Goal: Task Accomplishment & Management: Complete application form

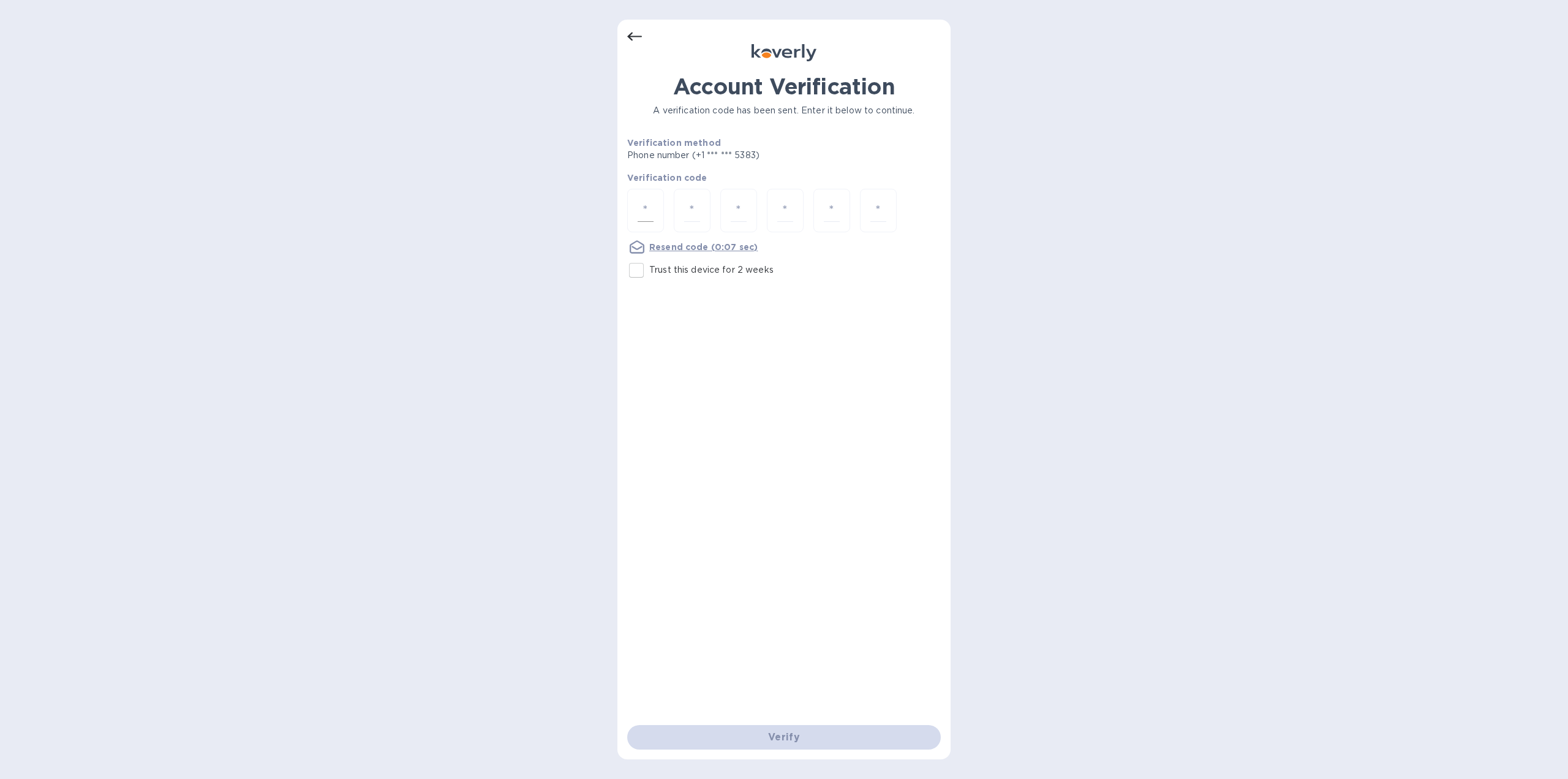
click at [652, 215] on input "number" at bounding box center [646, 211] width 16 height 23
type input "4"
type input "9"
type input "0"
type input "9"
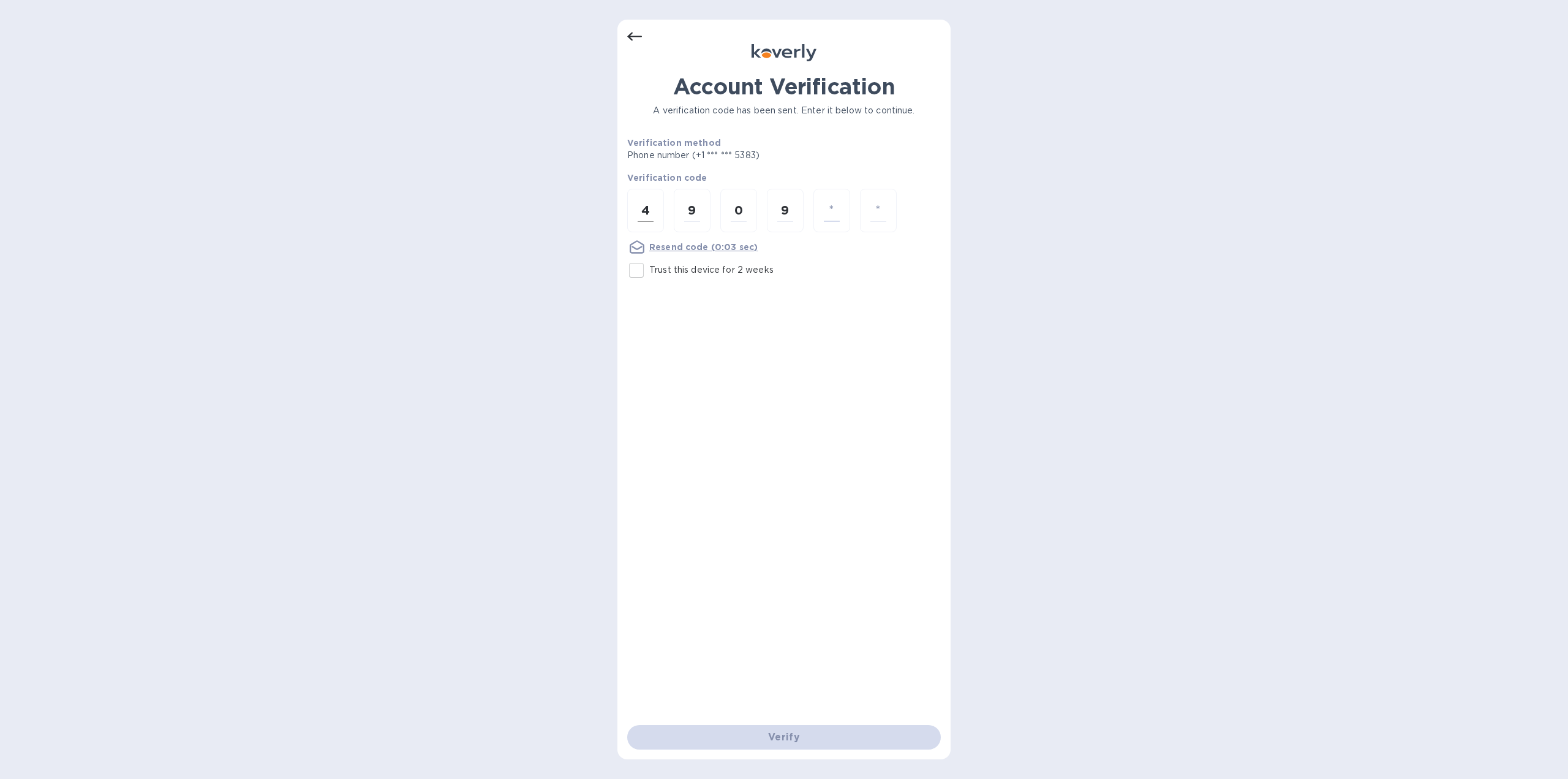
type input "8"
type input "4"
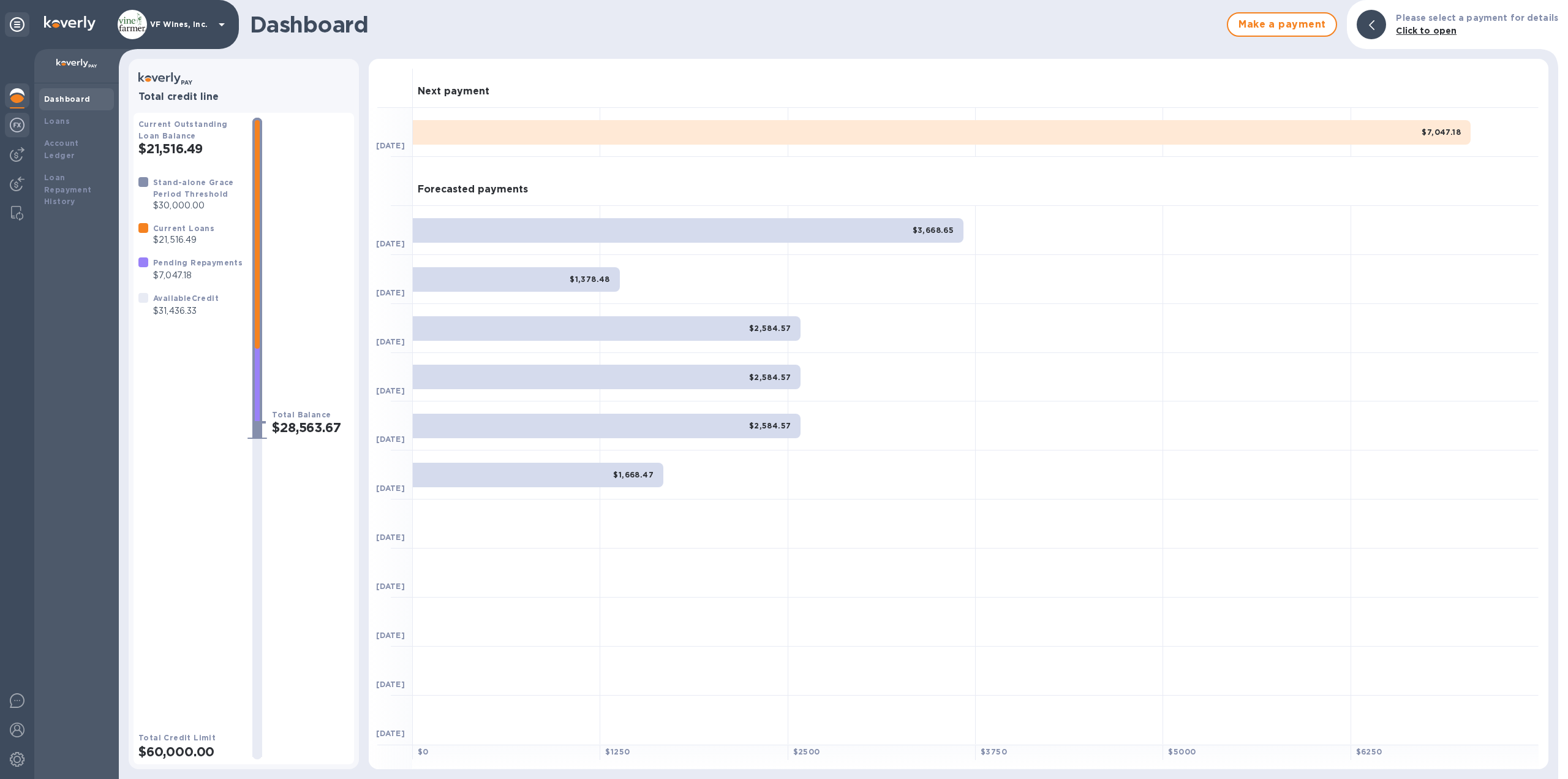
click at [24, 132] on div at bounding box center [17, 126] width 25 height 27
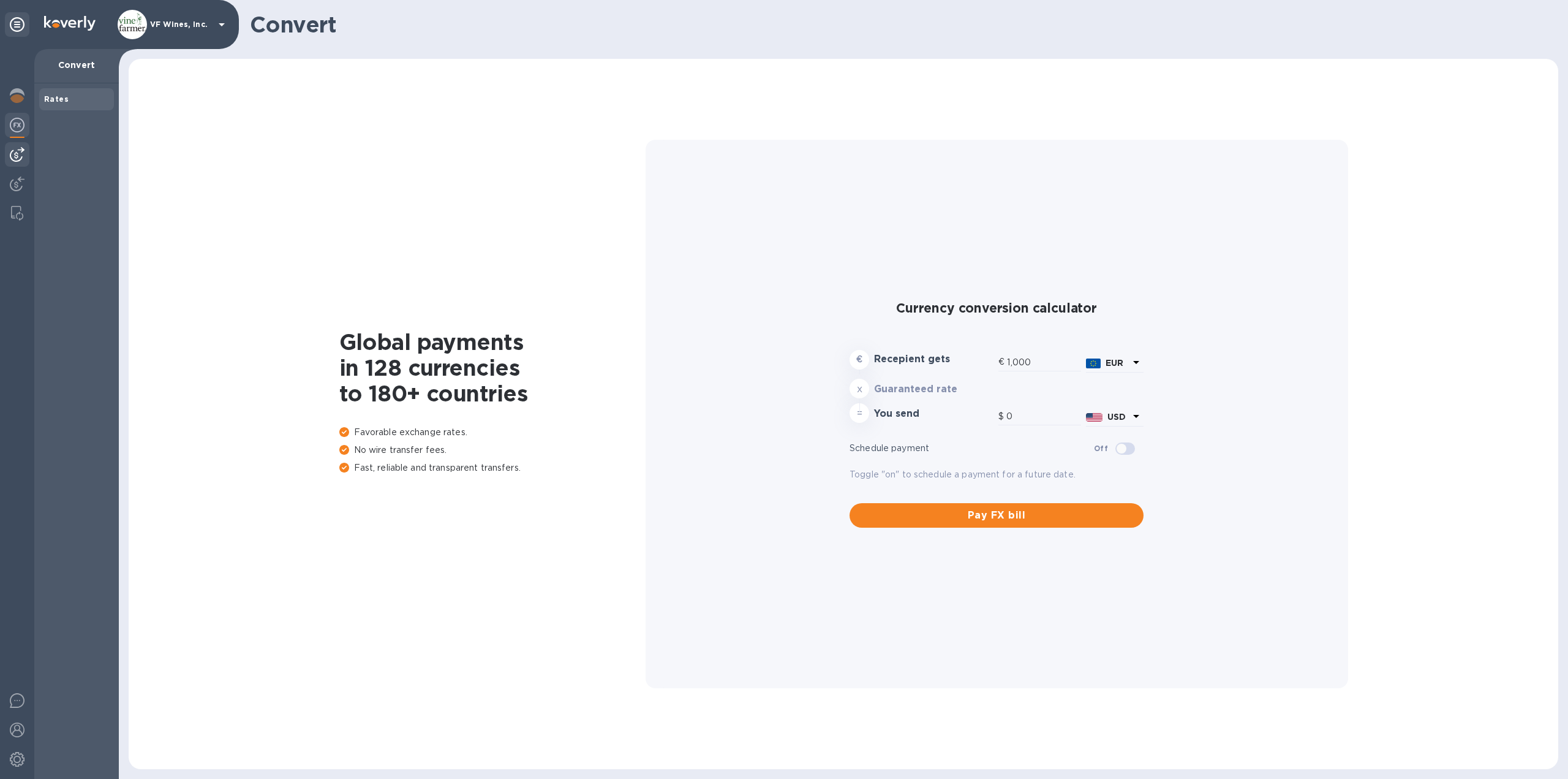
click at [20, 151] on img at bounding box center [17, 154] width 15 height 15
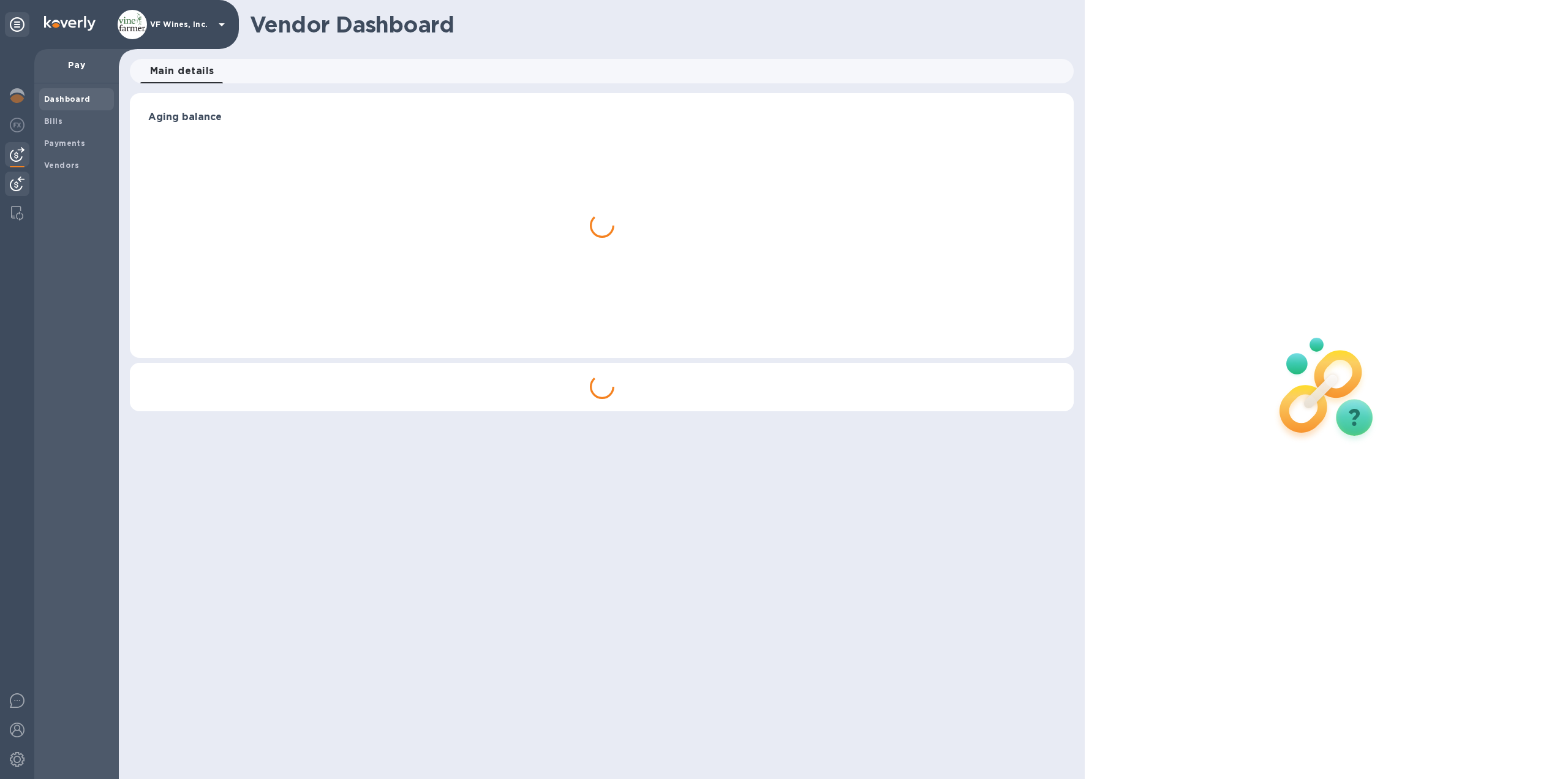
click at [14, 183] on img at bounding box center [17, 184] width 15 height 15
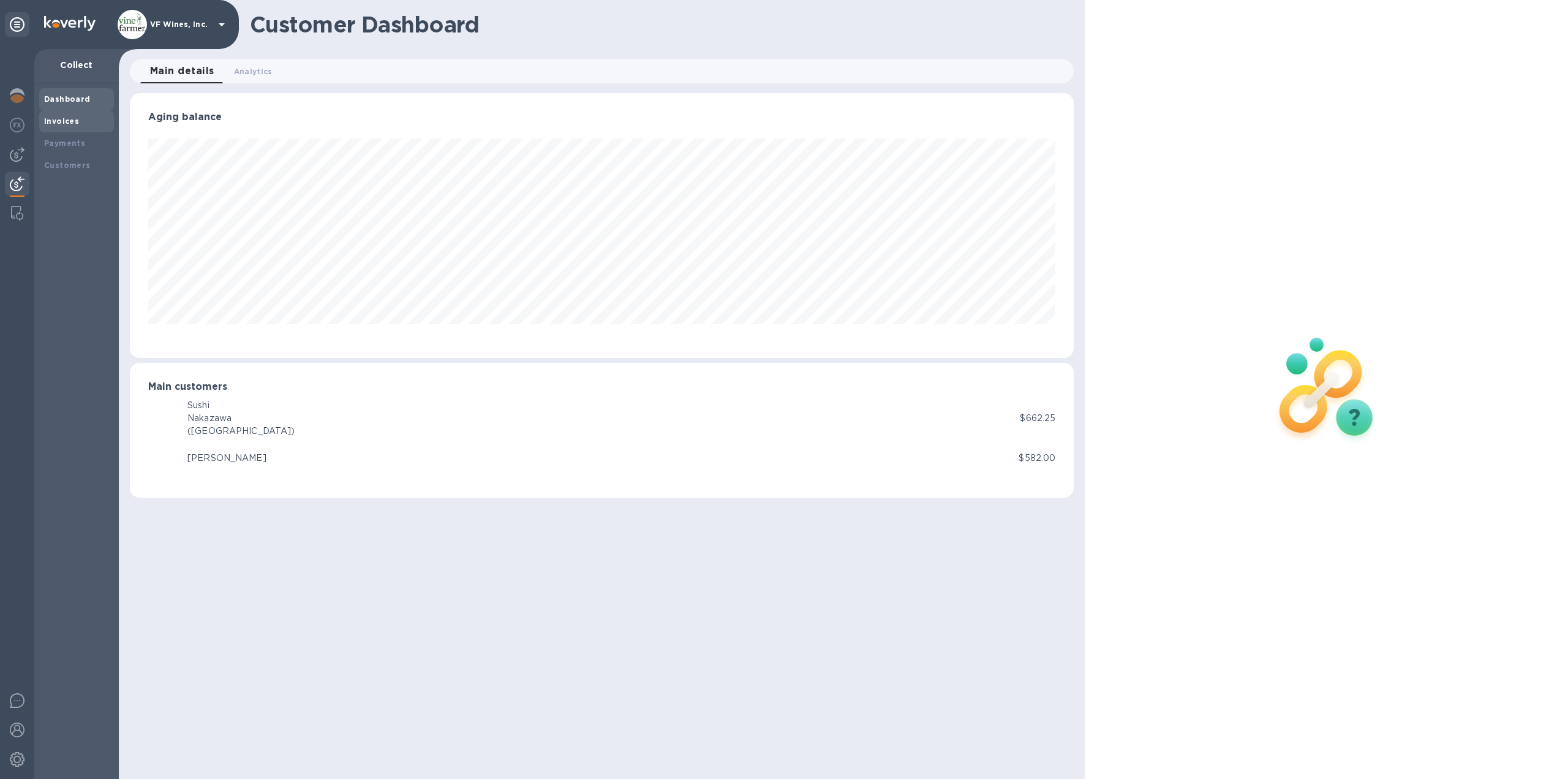
click at [62, 123] on b "Invoices" at bounding box center [62, 121] width 35 height 9
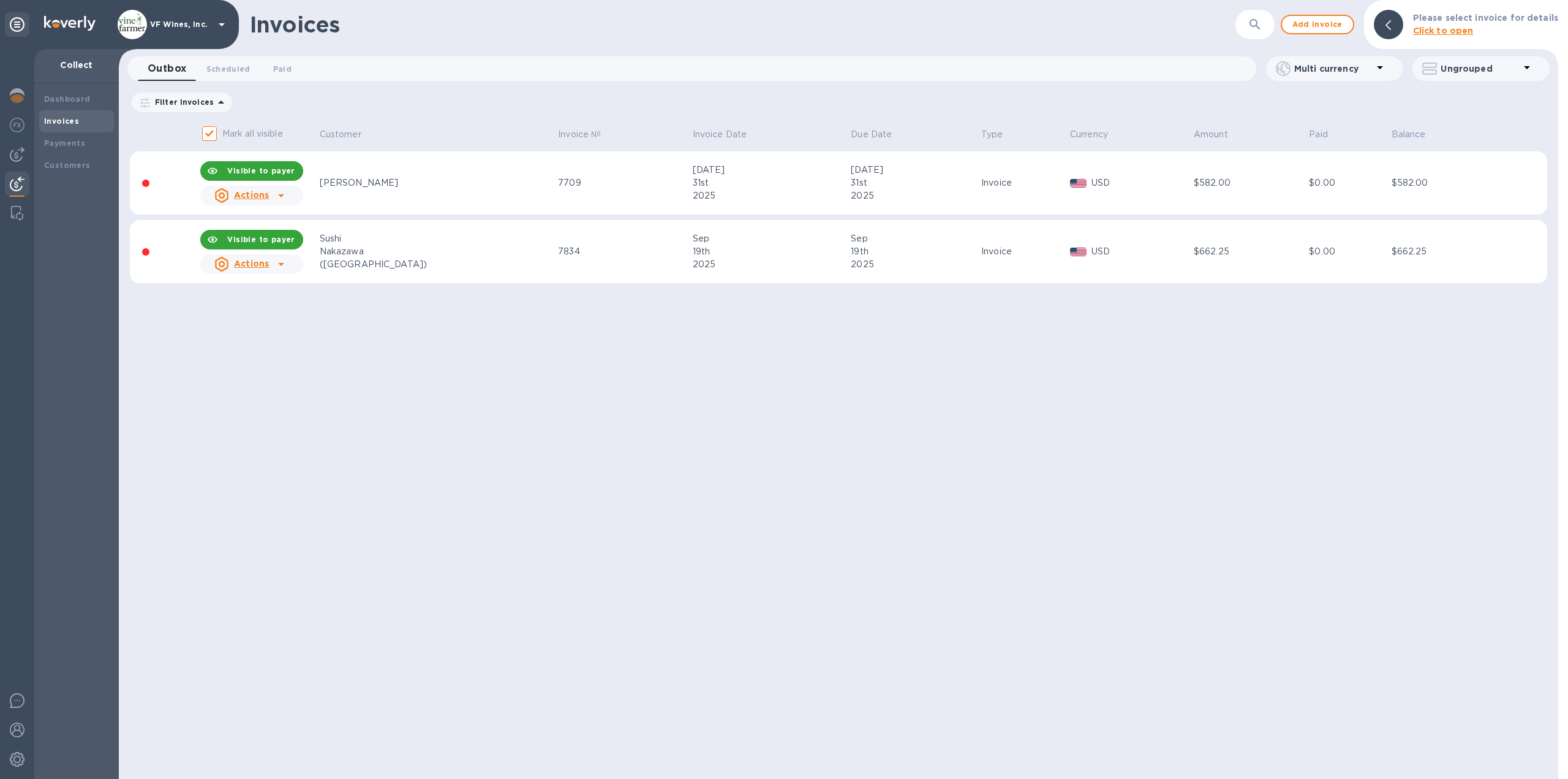
click at [842, 374] on div "Invoices ​ Add invoice Please select invoice for details Click to open Outbox 0…" at bounding box center [838, 389] width 1439 height 779
click at [1333, 25] on span "Add invoice" at bounding box center [1317, 25] width 52 height 15
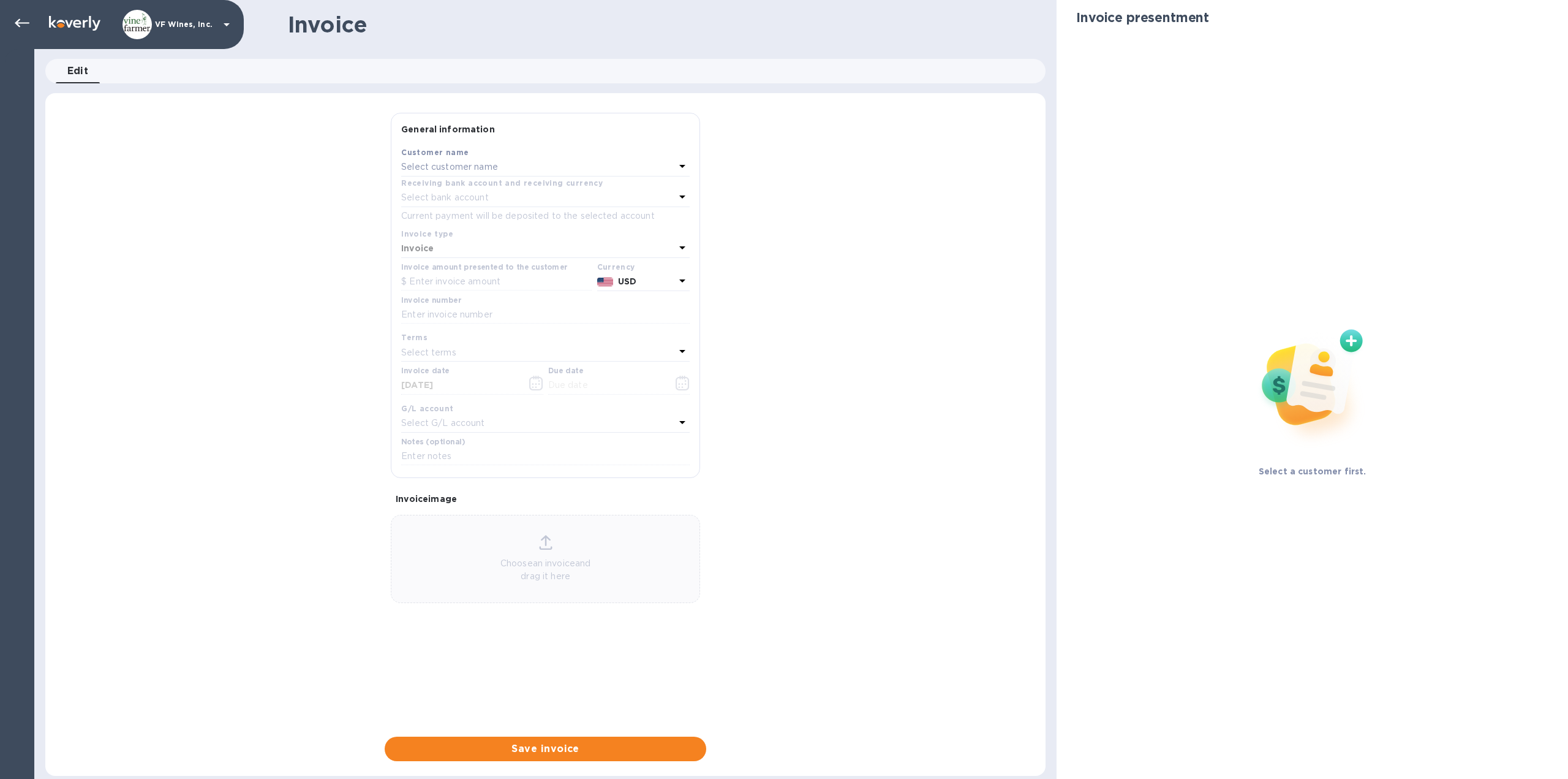
click at [496, 169] on p "Select customer name" at bounding box center [449, 166] width 97 height 13
click at [492, 200] on input "text" at bounding box center [547, 201] width 216 height 18
type input "vinodiv"
click at [501, 231] on p "Vinodivino [PERSON_NAME]" at bounding box center [541, 236] width 259 height 13
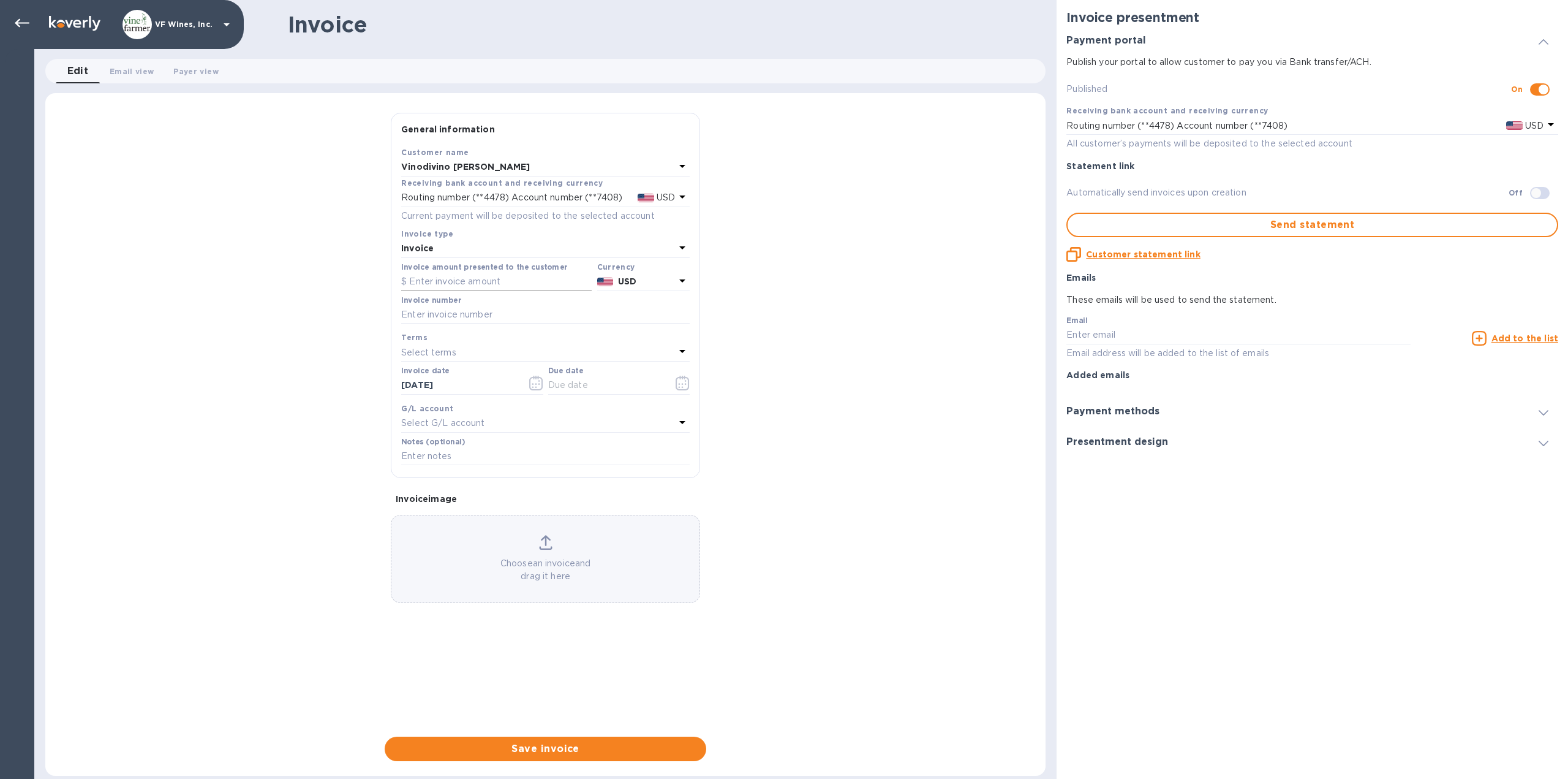
click at [492, 280] on input "text" at bounding box center [496, 281] width 190 height 18
type input "322.01"
click at [493, 317] on input "text" at bounding box center [545, 315] width 288 height 18
type input "7695"
click at [683, 378] on icon "button" at bounding box center [682, 383] width 13 height 15
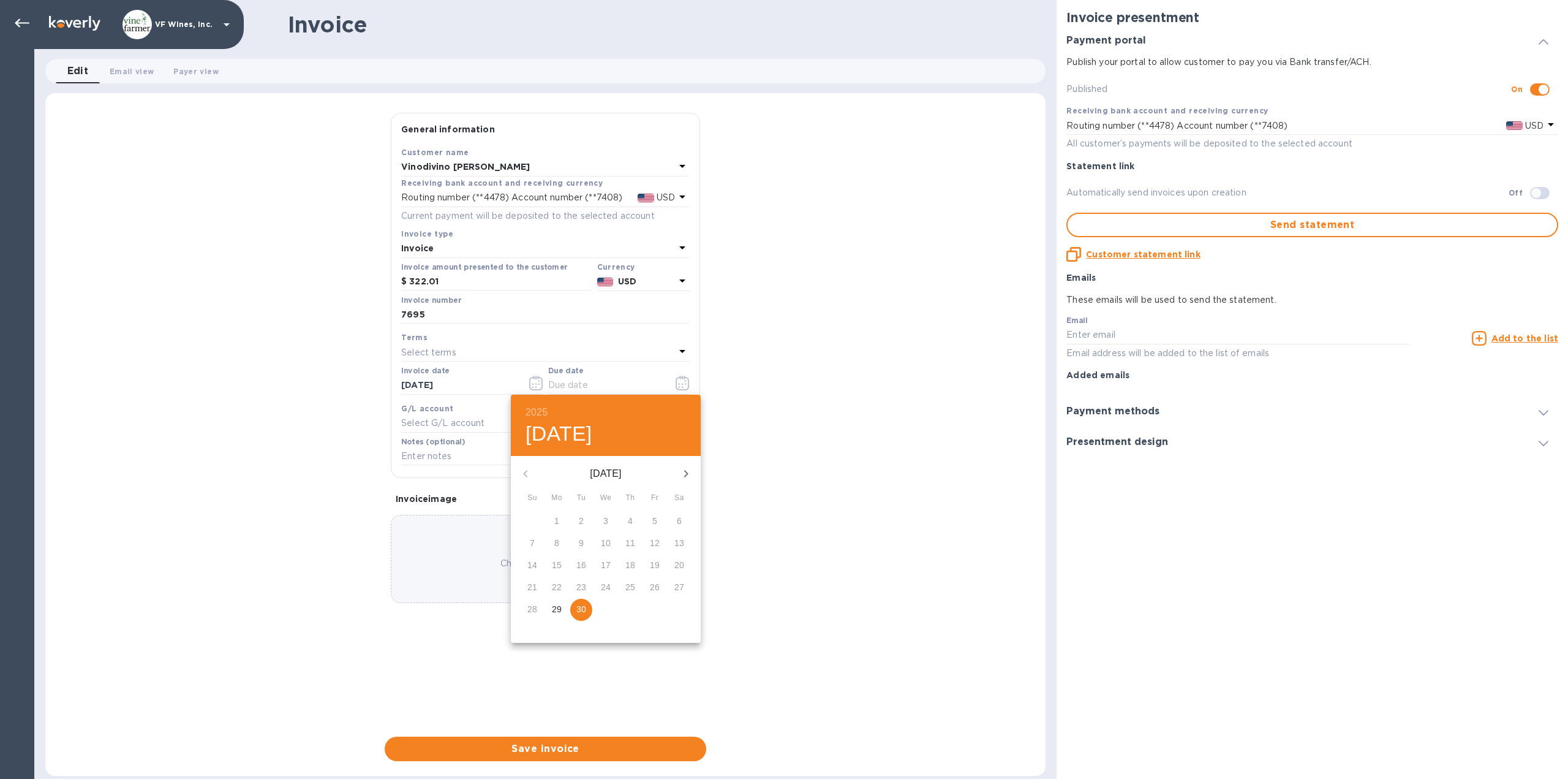
click at [581, 610] on p "30" at bounding box center [581, 609] width 10 height 12
type input "[DATE]"
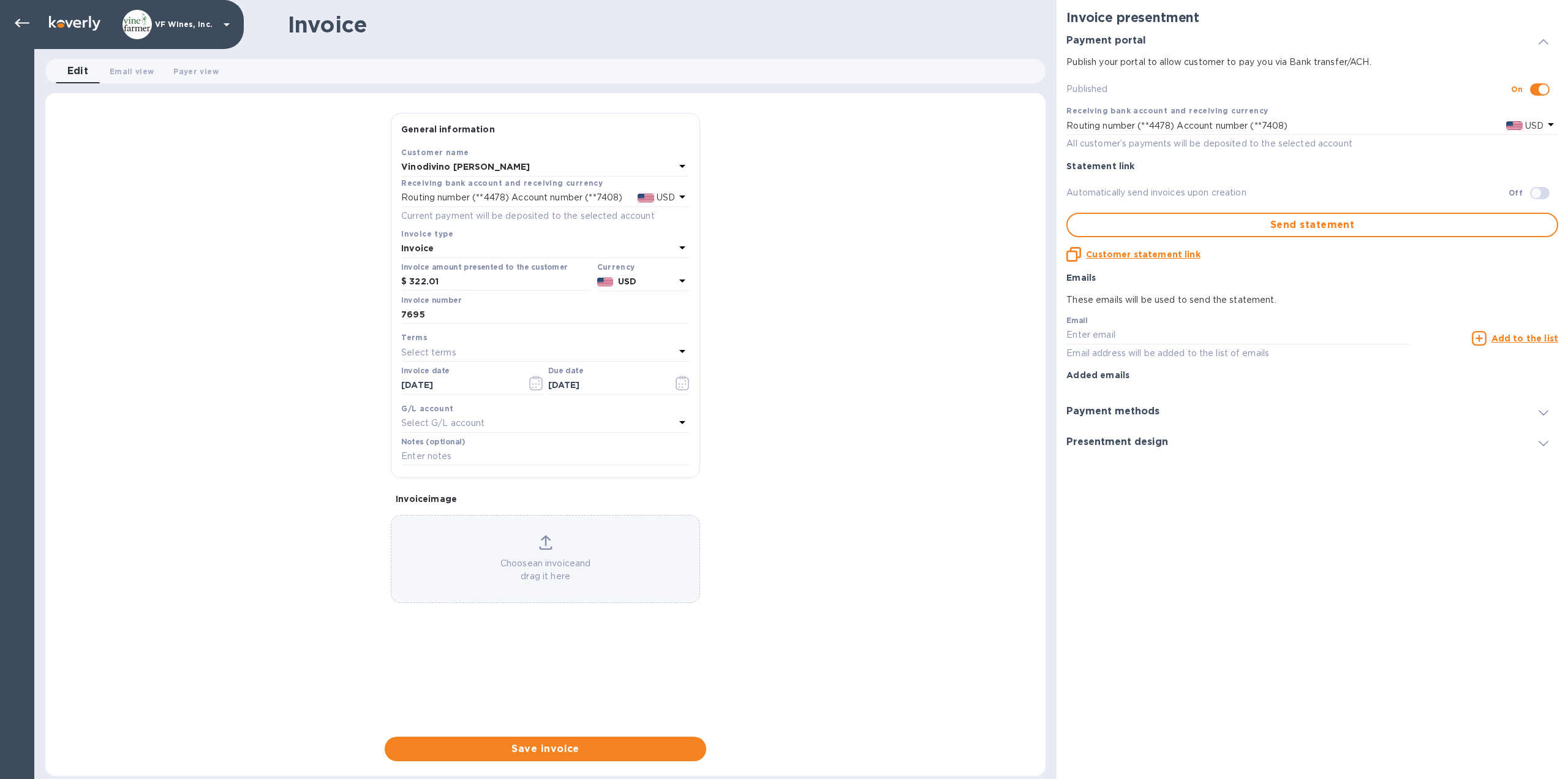
click at [885, 435] on div "General information Save Customer name Vinodivino [PERSON_NAME] Receiving bank …" at bounding box center [545, 437] width 1000 height 648
click at [458, 311] on input "text" at bounding box center [545, 315] width 288 height 18
type input "7695"
click at [480, 281] on input "text" at bounding box center [496, 281] width 190 height 18
type input "322.01"
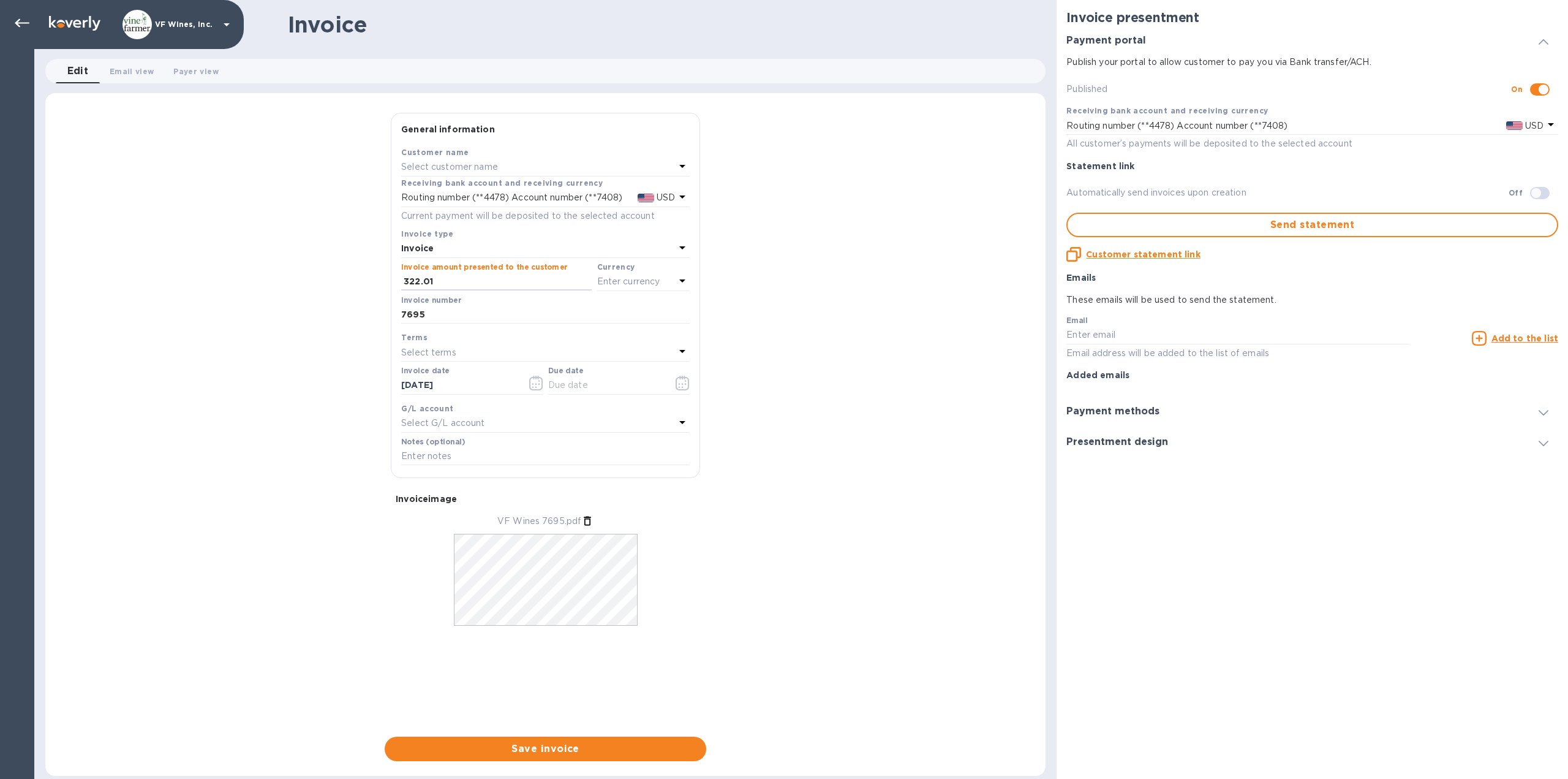
click at [683, 279] on icon at bounding box center [682, 280] width 6 height 3
click at [596, 317] on p "US Dollar" at bounding box center [623, 313] width 95 height 13
click at [489, 164] on p "Select customer name" at bounding box center [449, 166] width 97 height 13
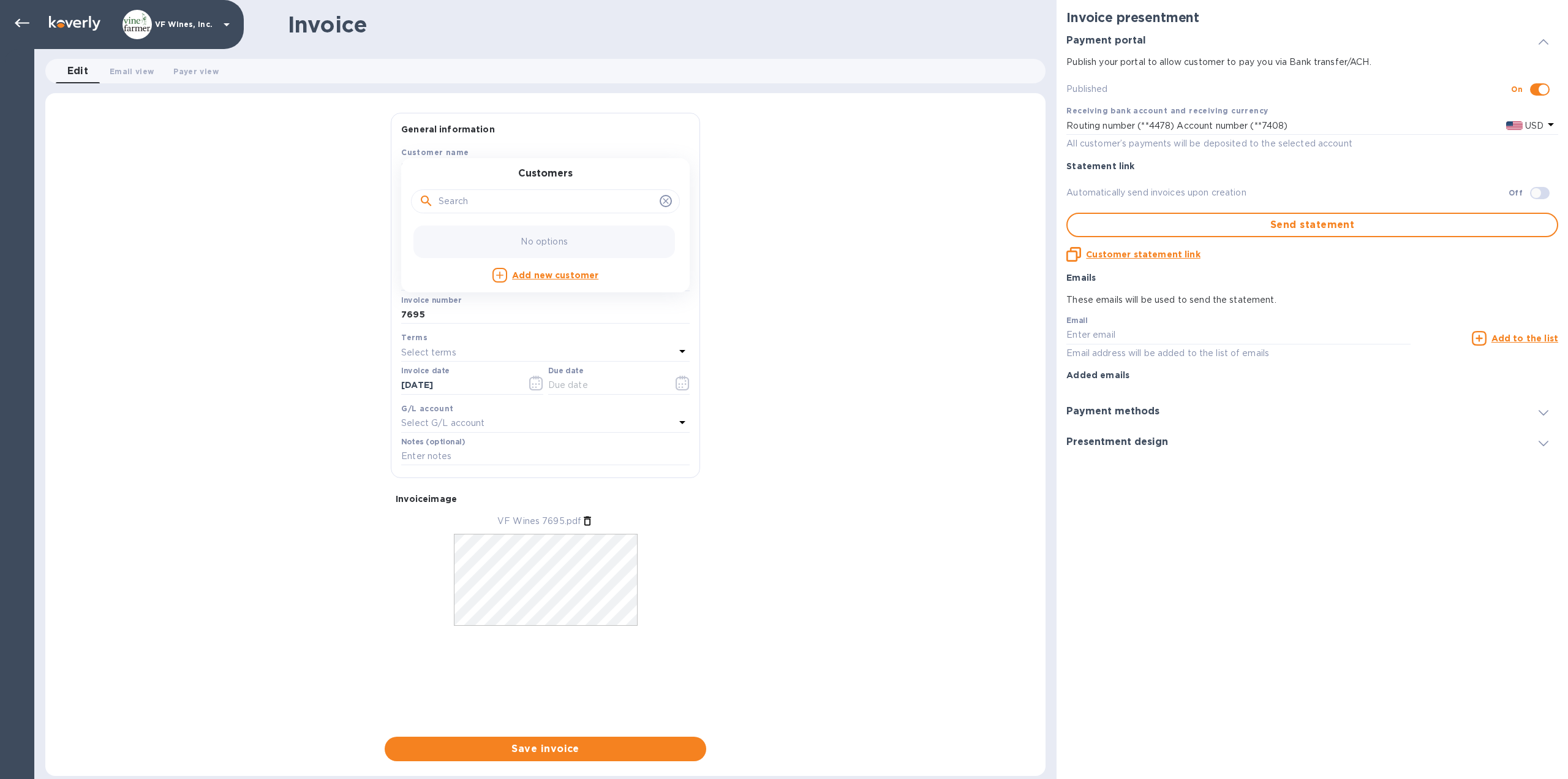
click at [478, 201] on input "text" at bounding box center [547, 201] width 216 height 18
type input "vinodivino"
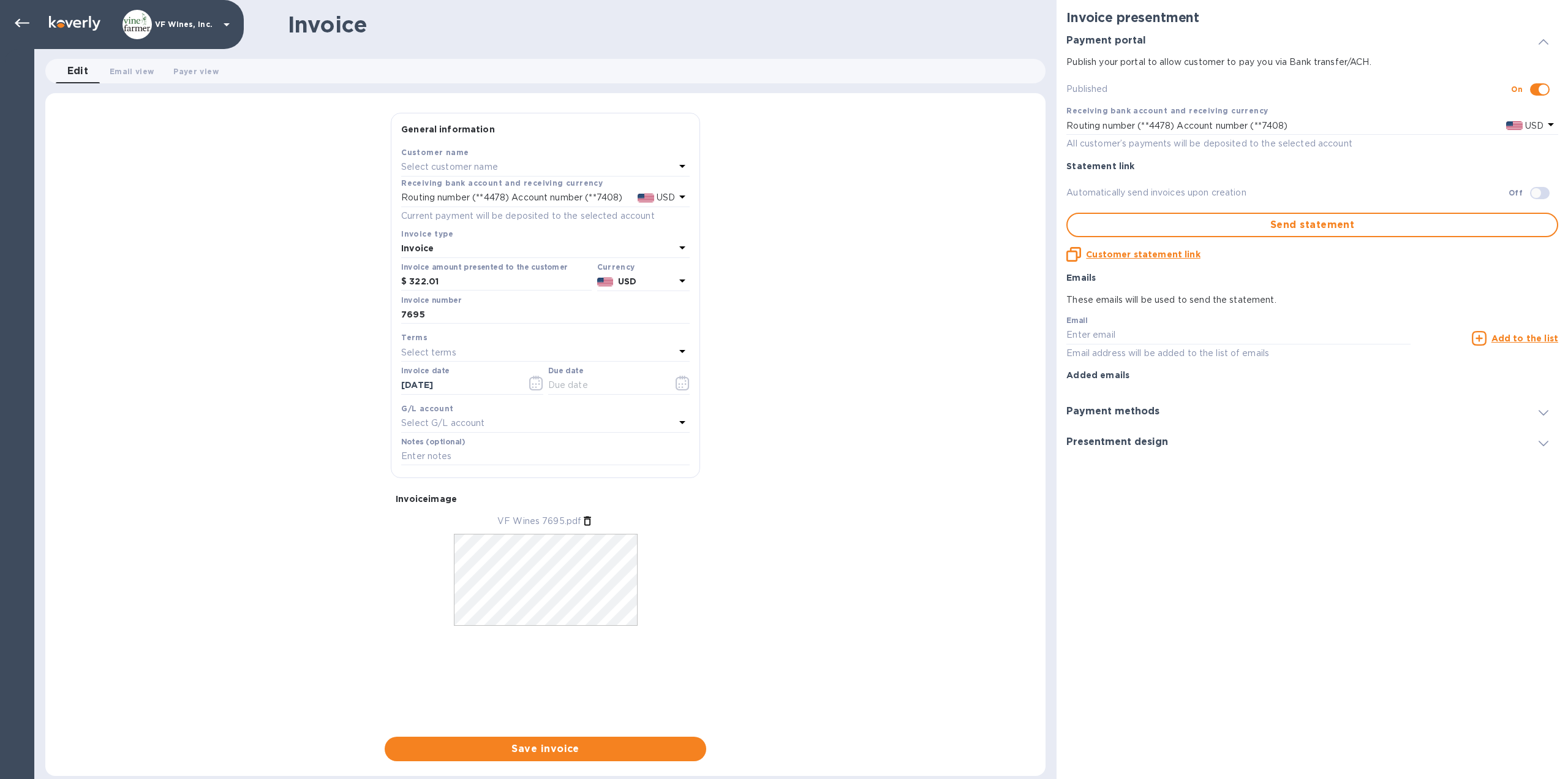
click at [816, 278] on div "General information Save Customer name Select customer name Receiving bank acco…" at bounding box center [545, 437] width 1000 height 648
click at [29, 25] on icon at bounding box center [22, 23] width 15 height 15
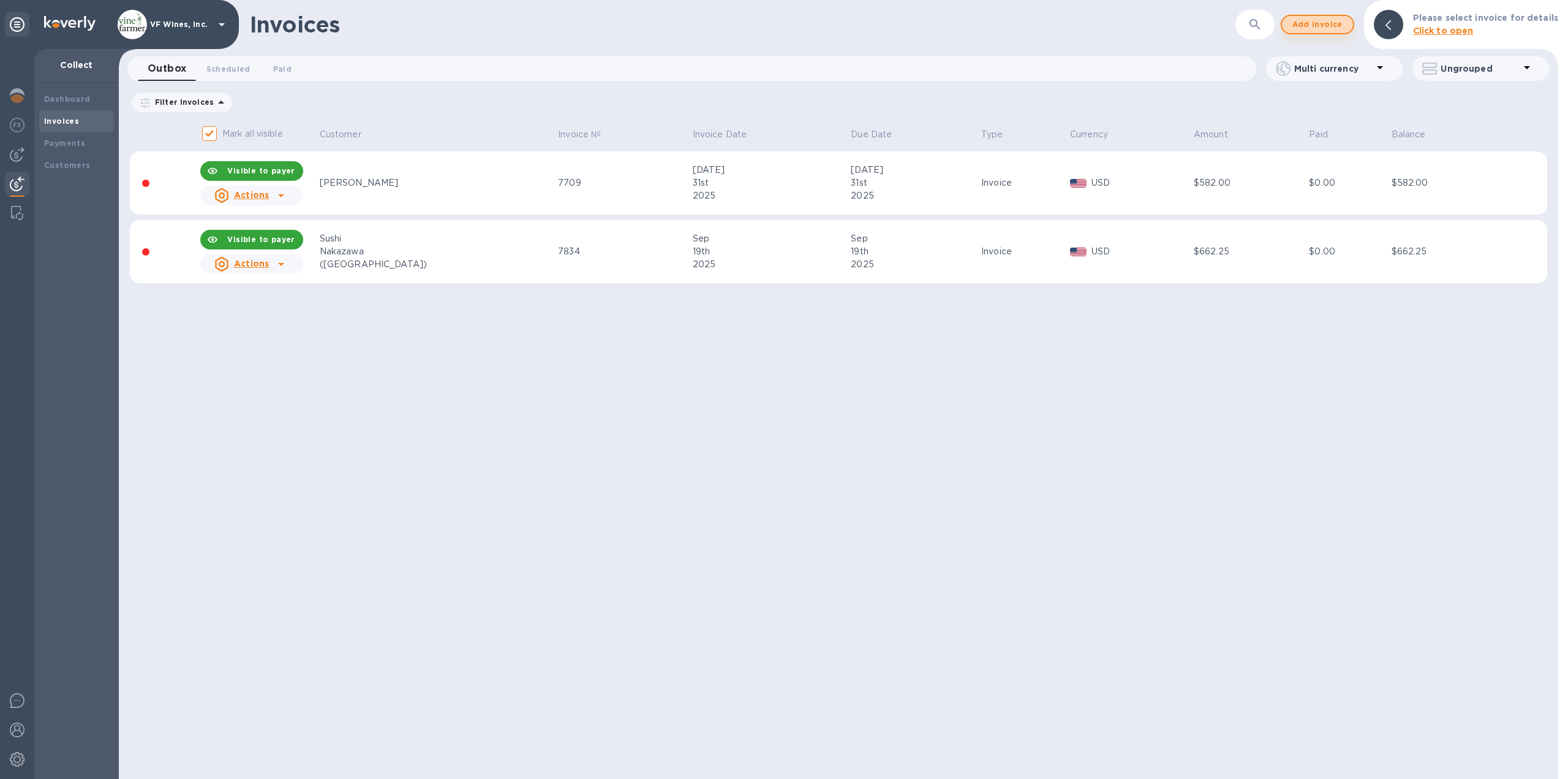
click at [1342, 30] on span "Add invoice" at bounding box center [1317, 25] width 52 height 15
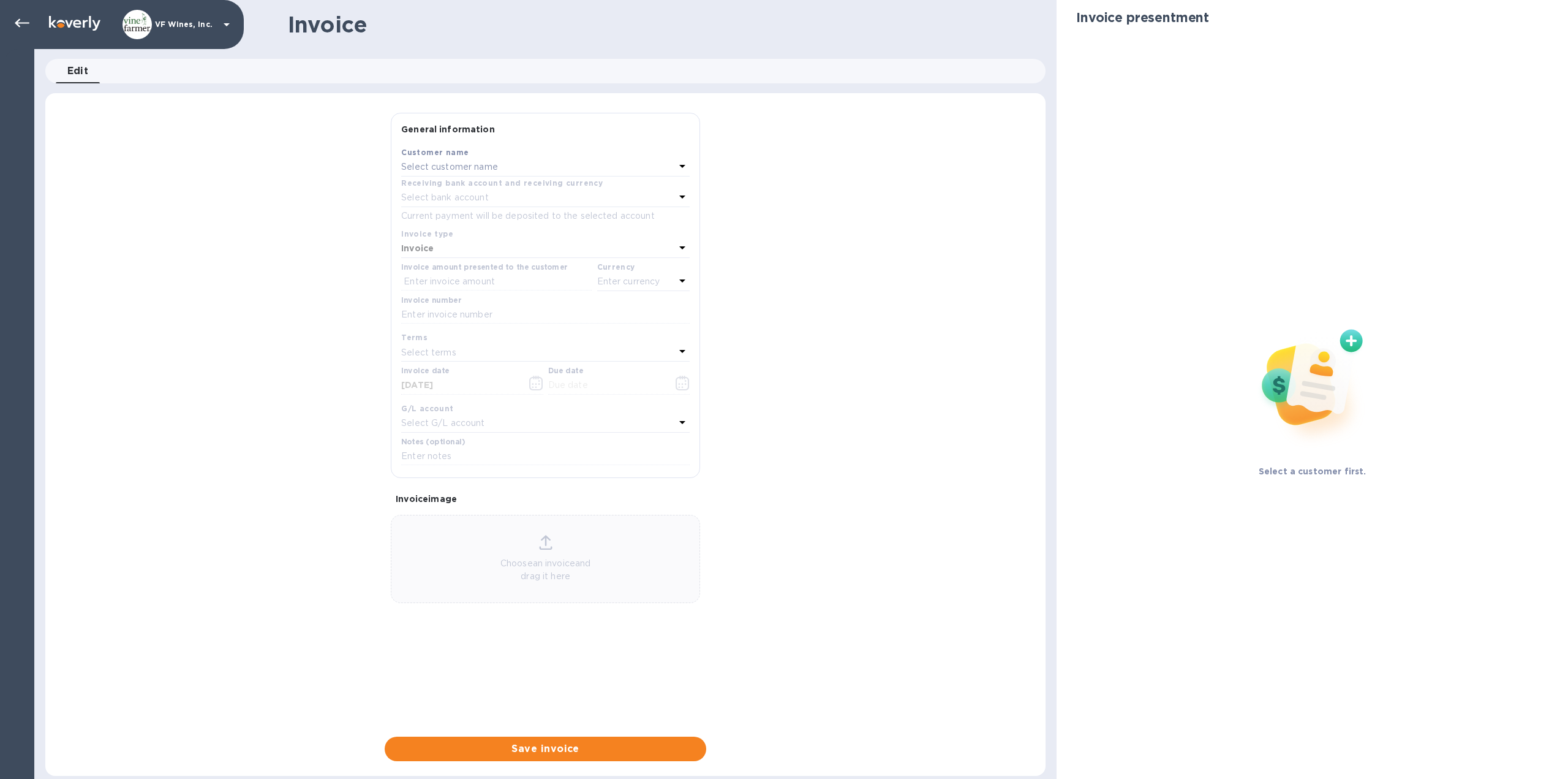
click at [494, 167] on p "Select customer name" at bounding box center [449, 166] width 97 height 13
click at [475, 201] on input "text" at bounding box center [547, 201] width 216 height 18
type input "vino"
click at [504, 237] on p "Vinodivino [PERSON_NAME]" at bounding box center [541, 236] width 259 height 13
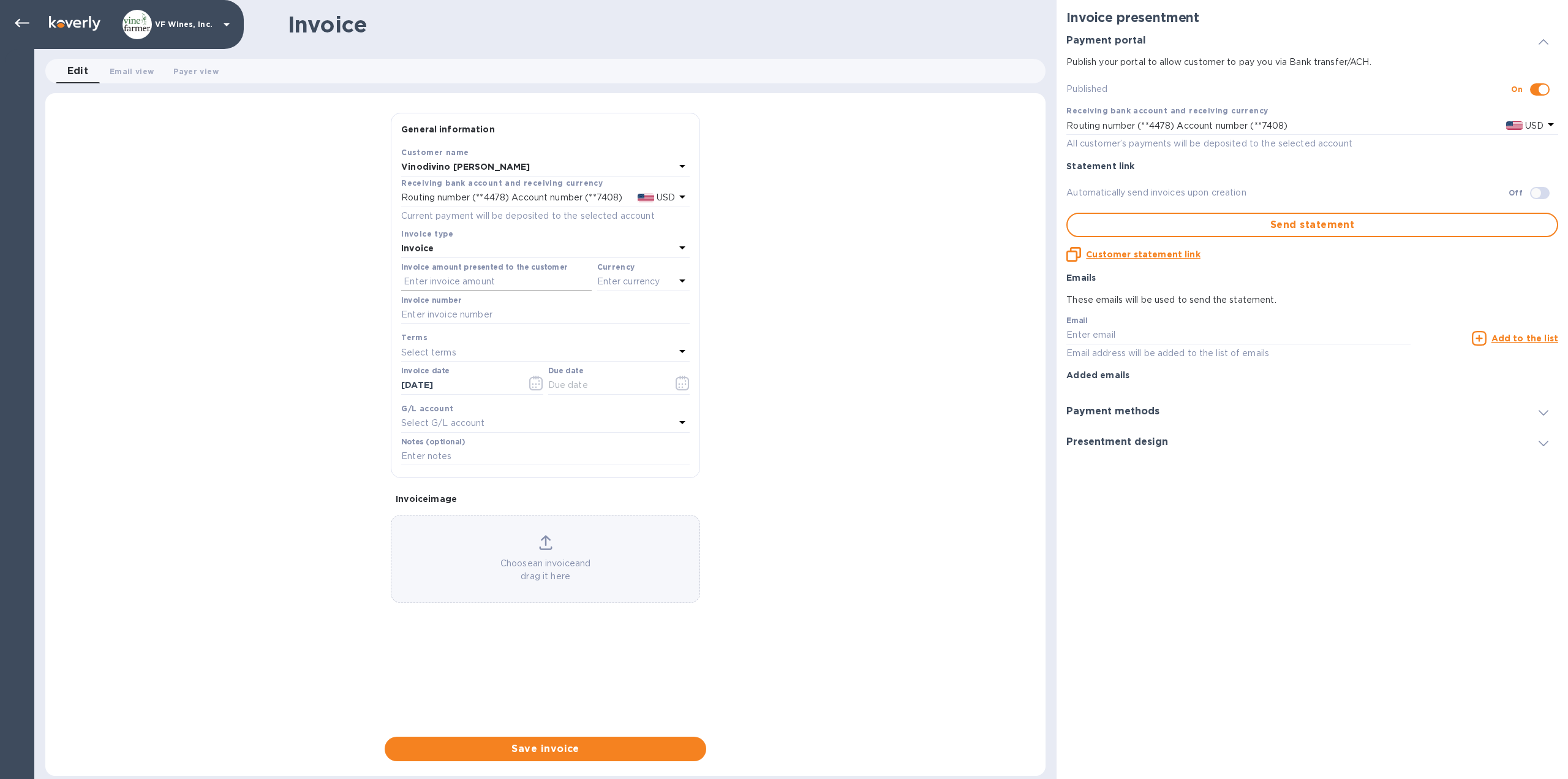
click at [463, 286] on input "text" at bounding box center [496, 281] width 190 height 18
type input "322.01"
click at [614, 277] on p "Enter currency" at bounding box center [628, 281] width 63 height 13
click at [583, 317] on p "US Dollar" at bounding box center [623, 313] width 95 height 13
click at [694, 384] on button "button" at bounding box center [682, 383] width 29 height 30
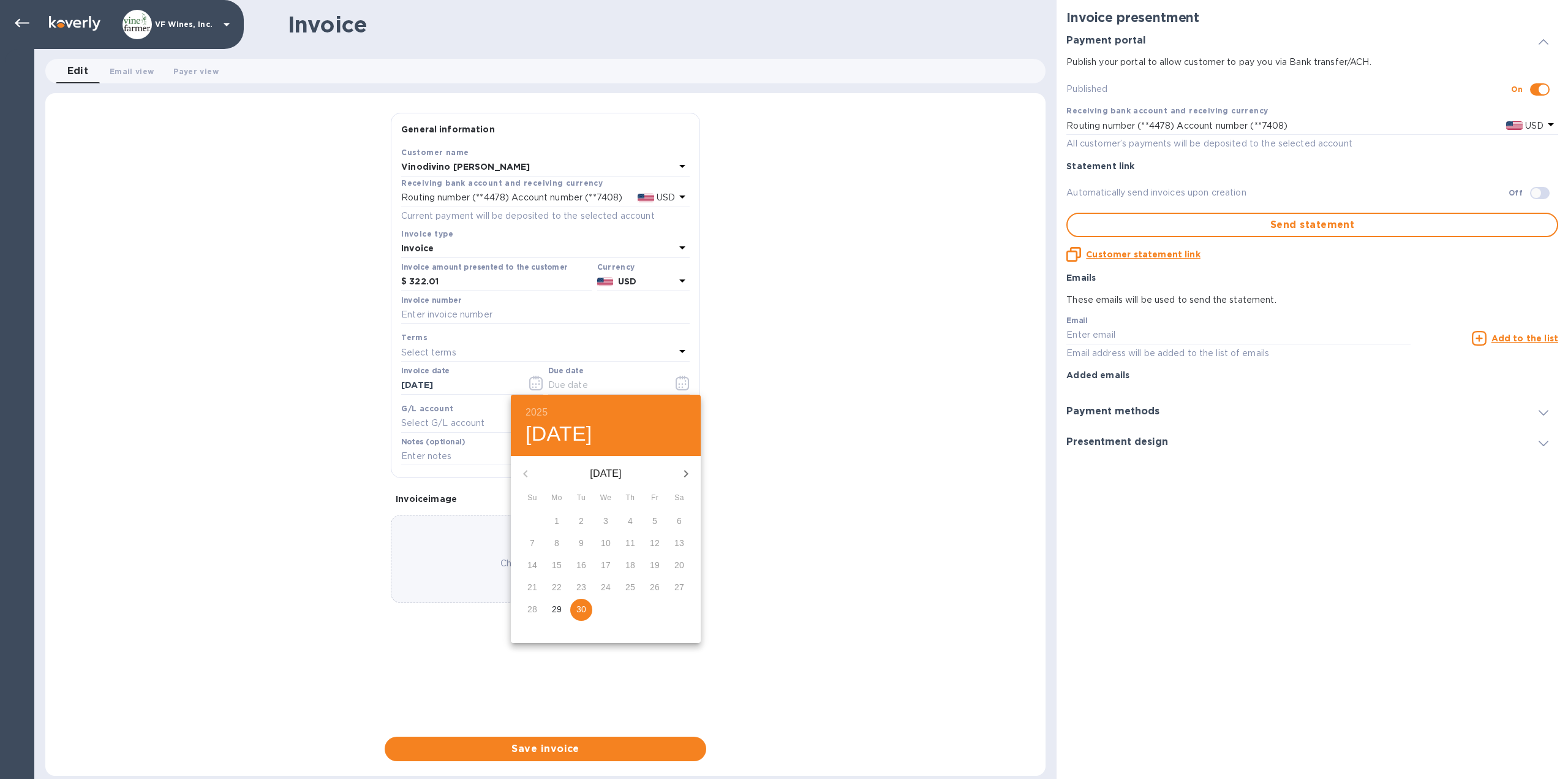
click at [675, 589] on div "27" at bounding box center [679, 587] width 25 height 22
click at [681, 589] on div "27" at bounding box center [679, 587] width 25 height 22
click at [585, 607] on p "30" at bounding box center [581, 609] width 10 height 12
type input "[DATE]"
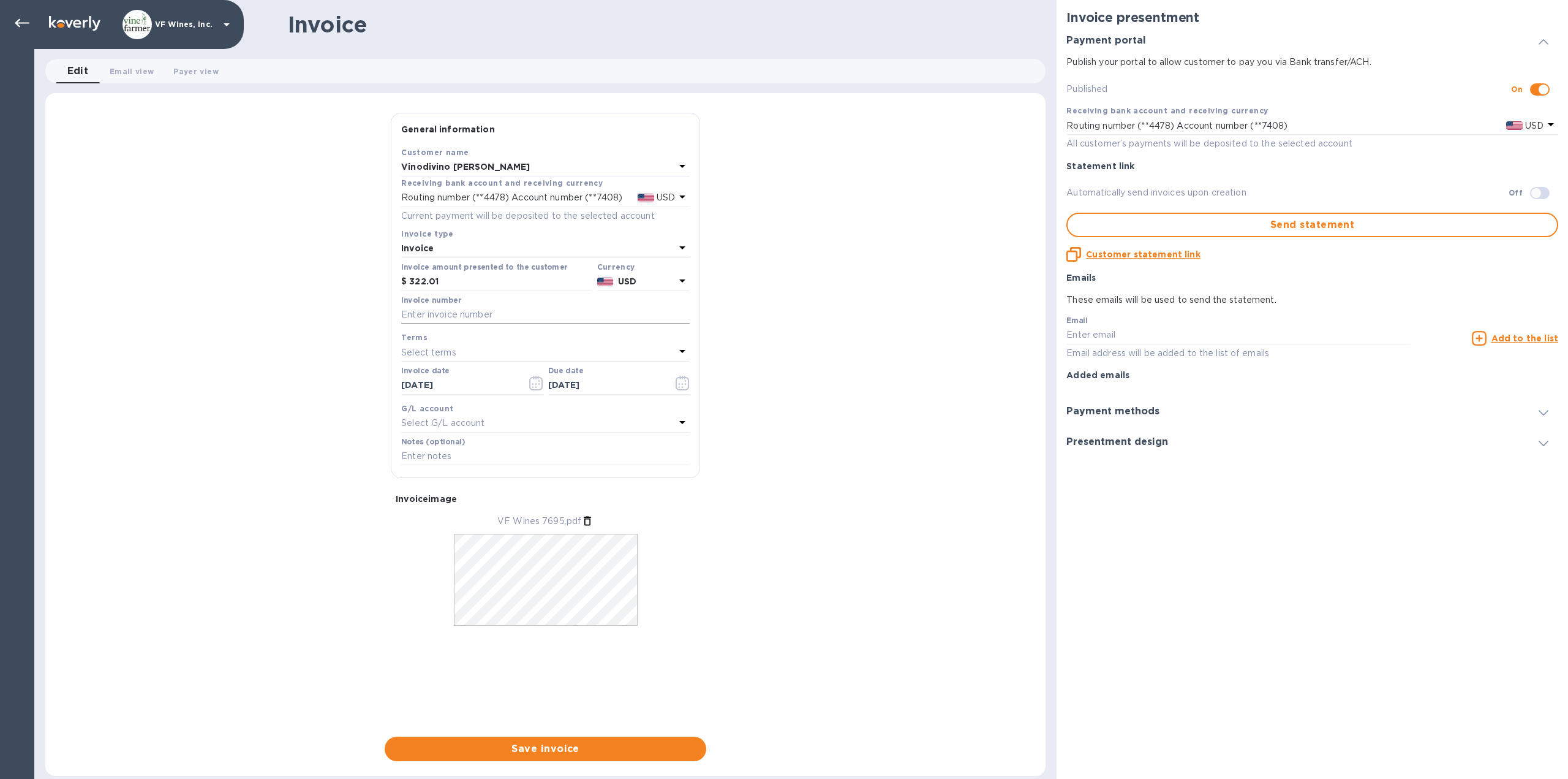
click at [454, 317] on input "text" at bounding box center [545, 315] width 288 height 18
type input "7695"
click at [545, 742] on span "Save invoice" at bounding box center [545, 749] width 302 height 15
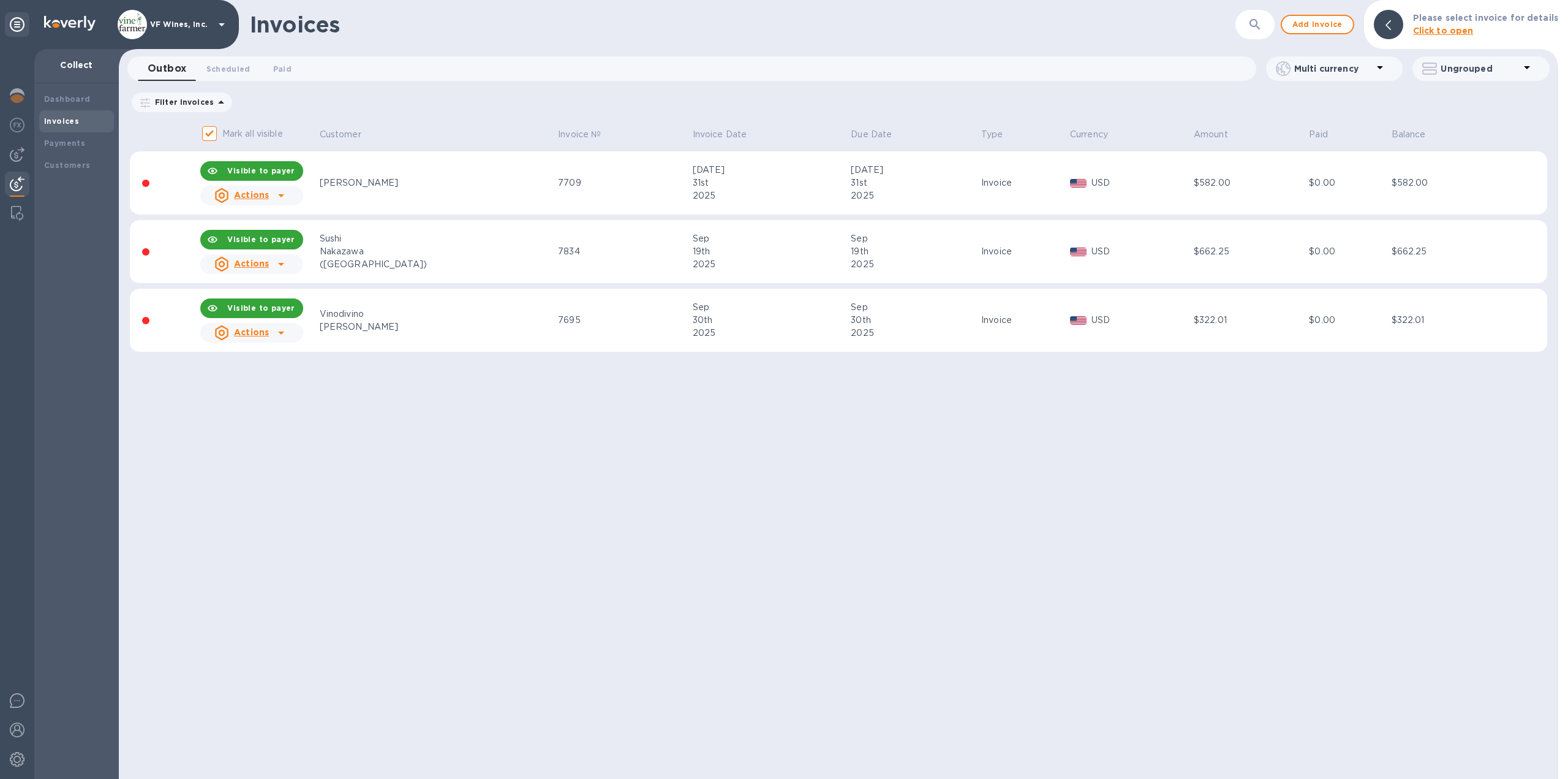
click at [284, 331] on icon at bounding box center [281, 333] width 6 height 3
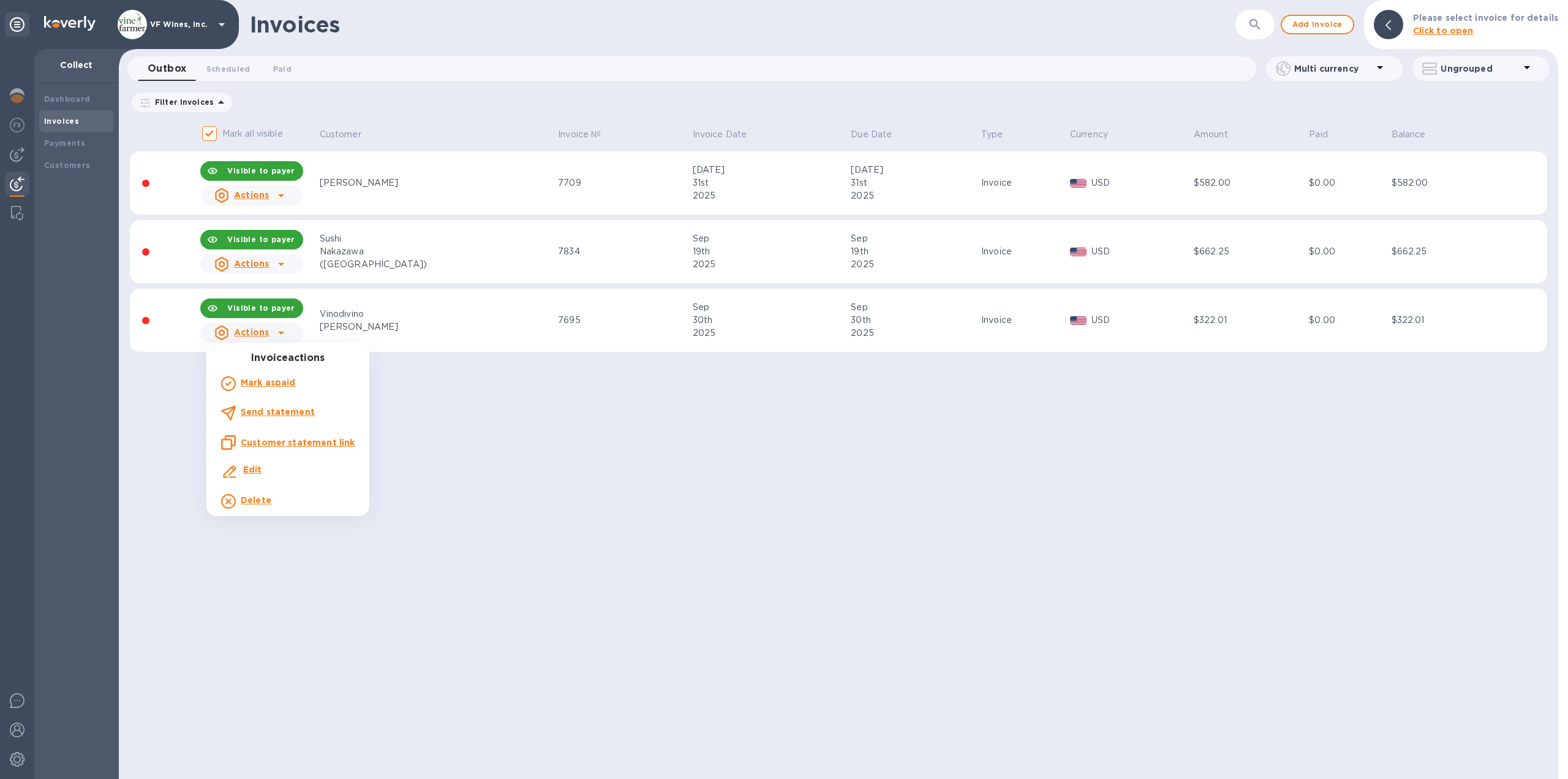
click at [274, 441] on u "Customer statement link" at bounding box center [298, 442] width 114 height 10
